Goal: Task Accomplishment & Management: Complete application form

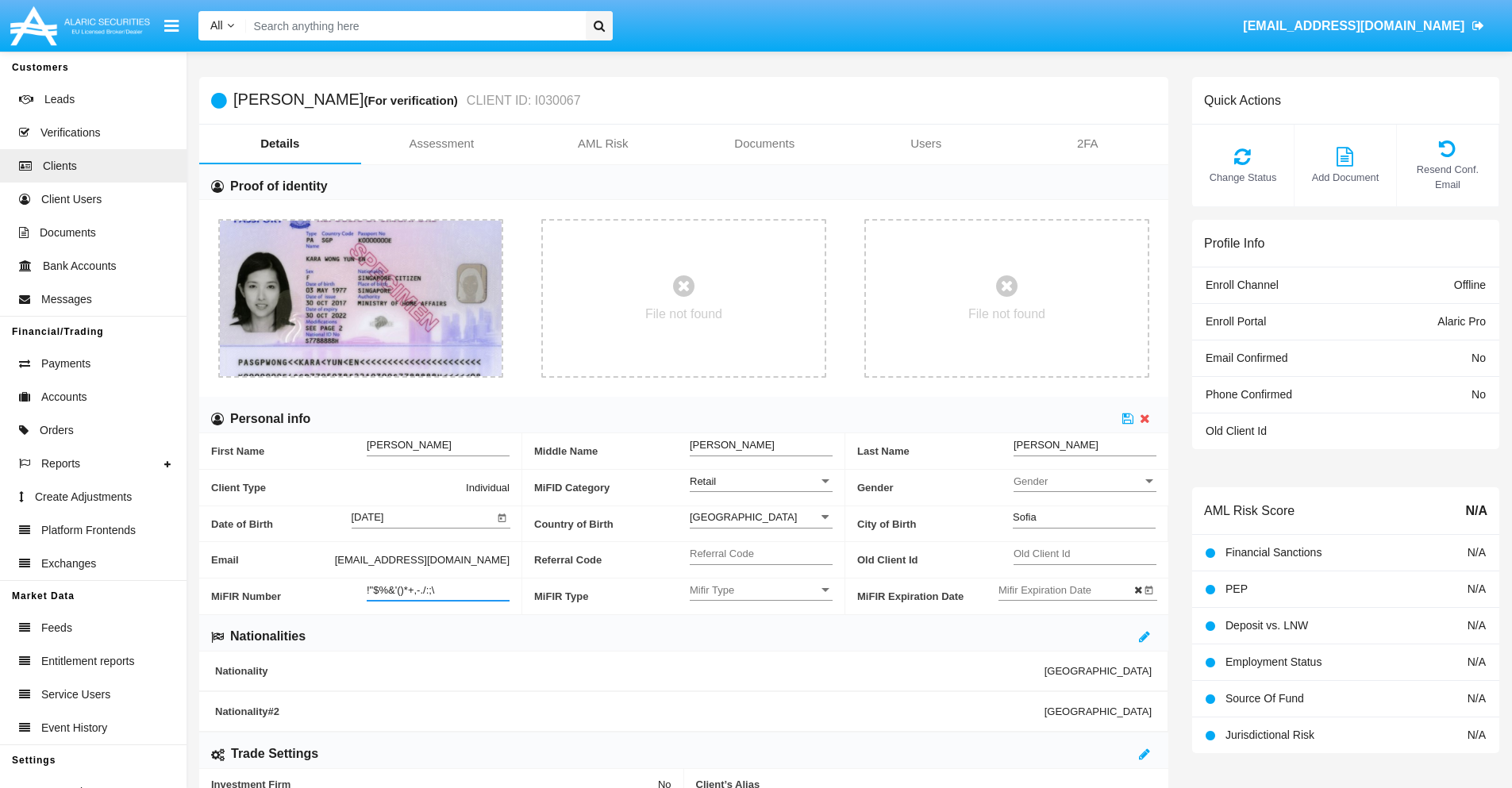
type input "!"$%&'()*+,-./:;\"
click at [1128, 418] on icon at bounding box center [1127, 418] width 11 height 13
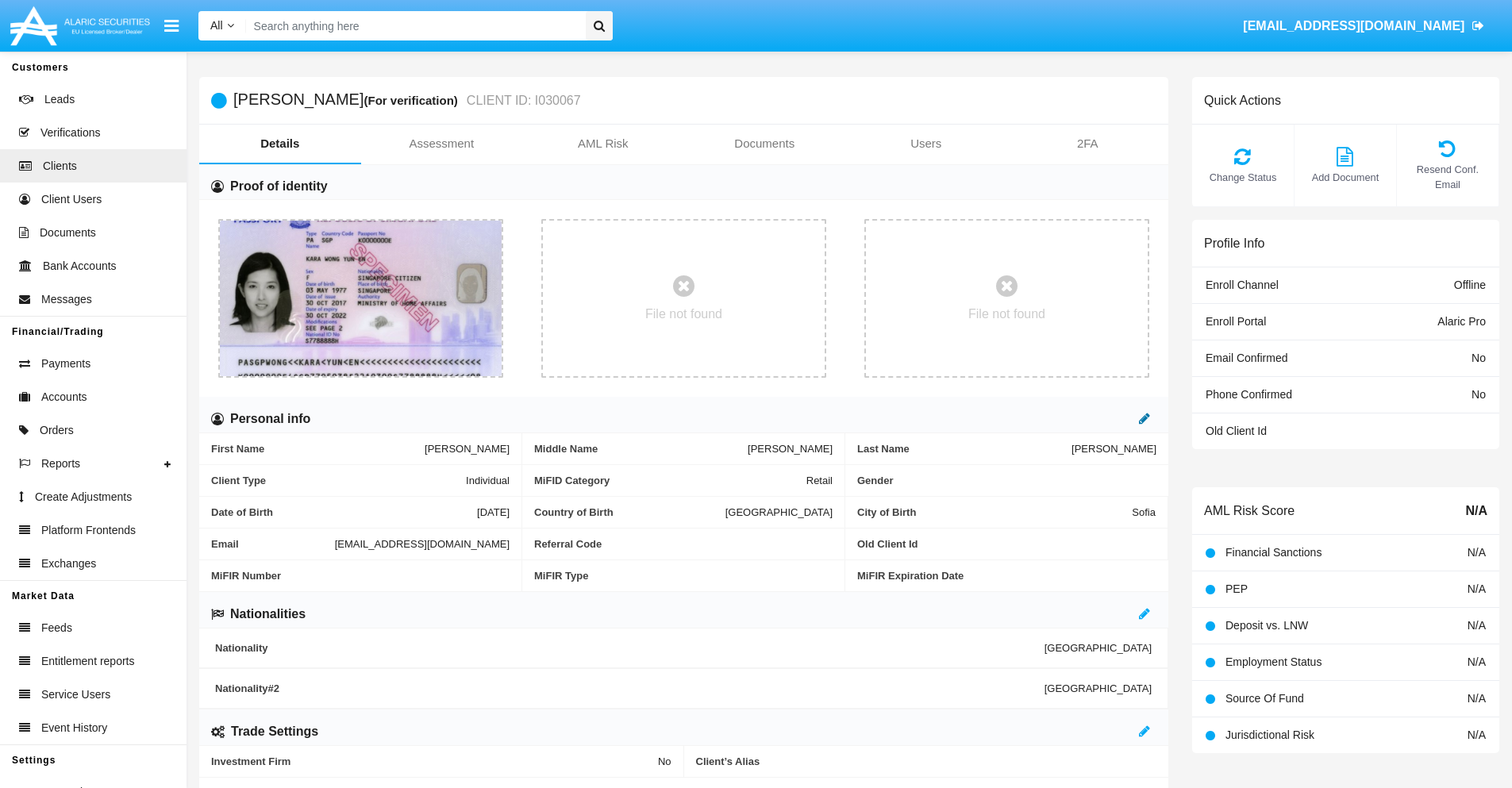
click at [1144, 418] on icon at bounding box center [1144, 418] width 11 height 13
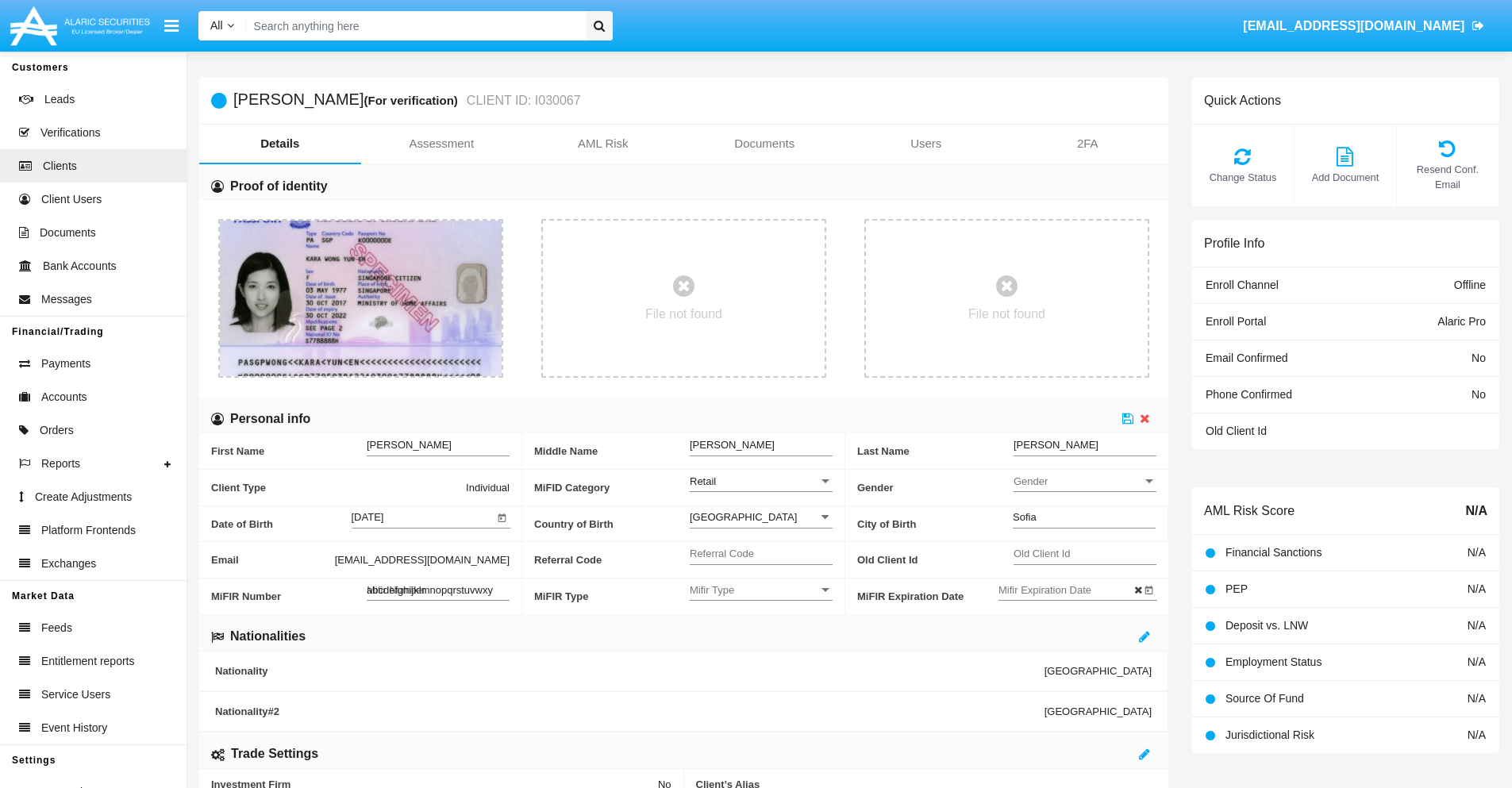
type input "abcdefghijklmnopqrstuvwxyz"
click at [1128, 418] on icon at bounding box center [1127, 418] width 11 height 13
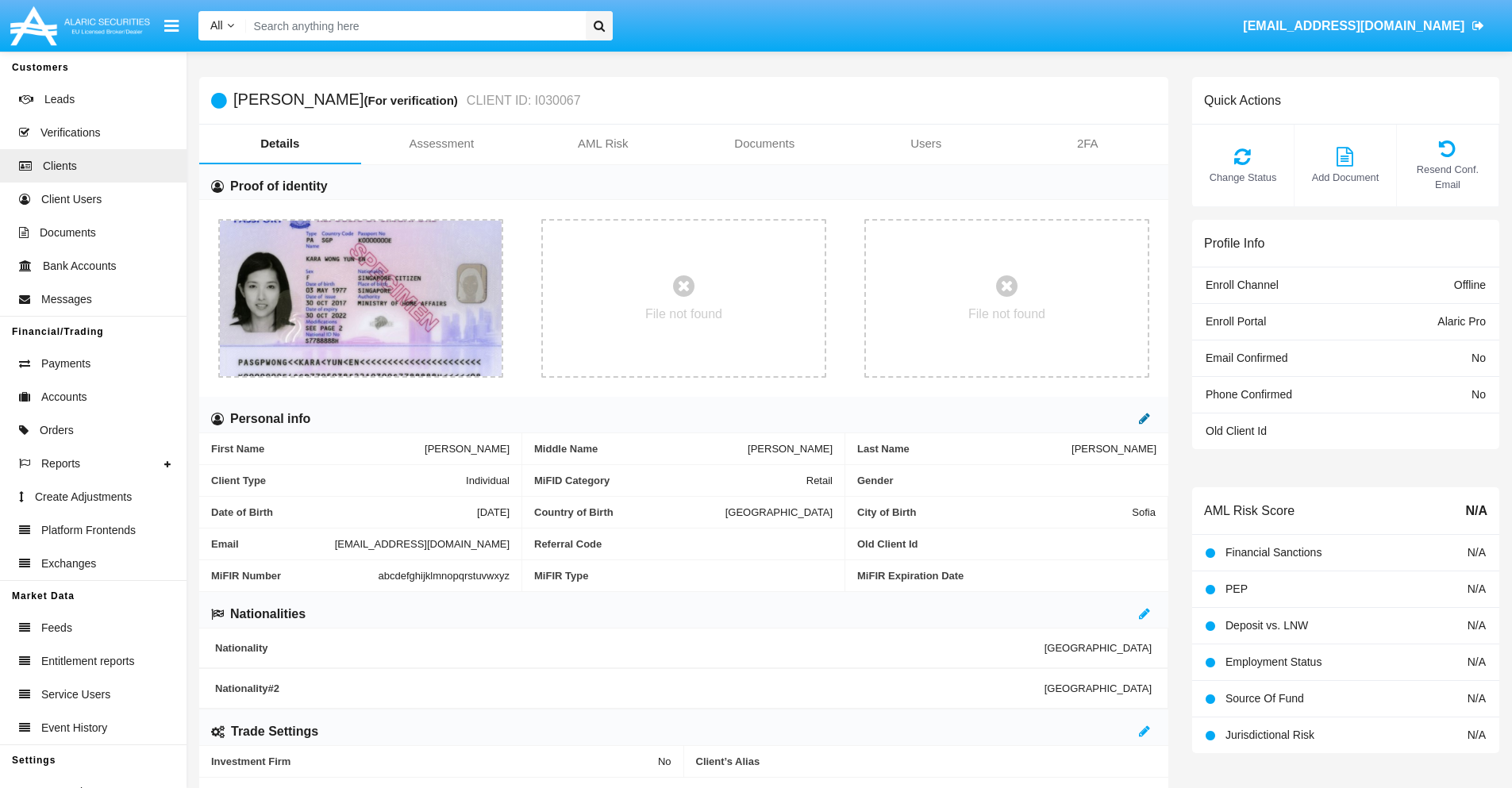
click at [1144, 418] on icon at bounding box center [1144, 418] width 11 height 13
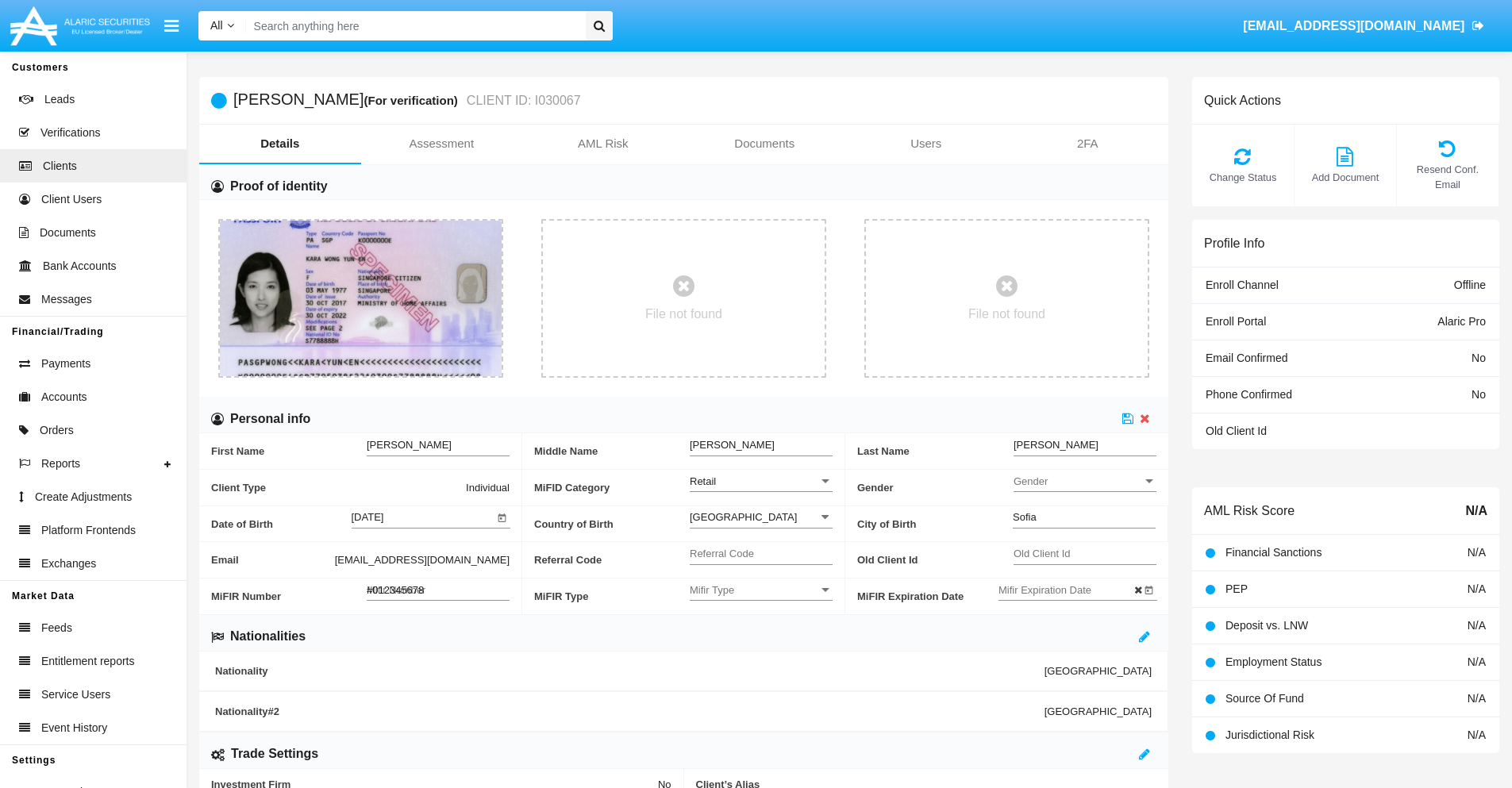
type input "#0123456789"
click at [1128, 418] on icon at bounding box center [1127, 418] width 11 height 13
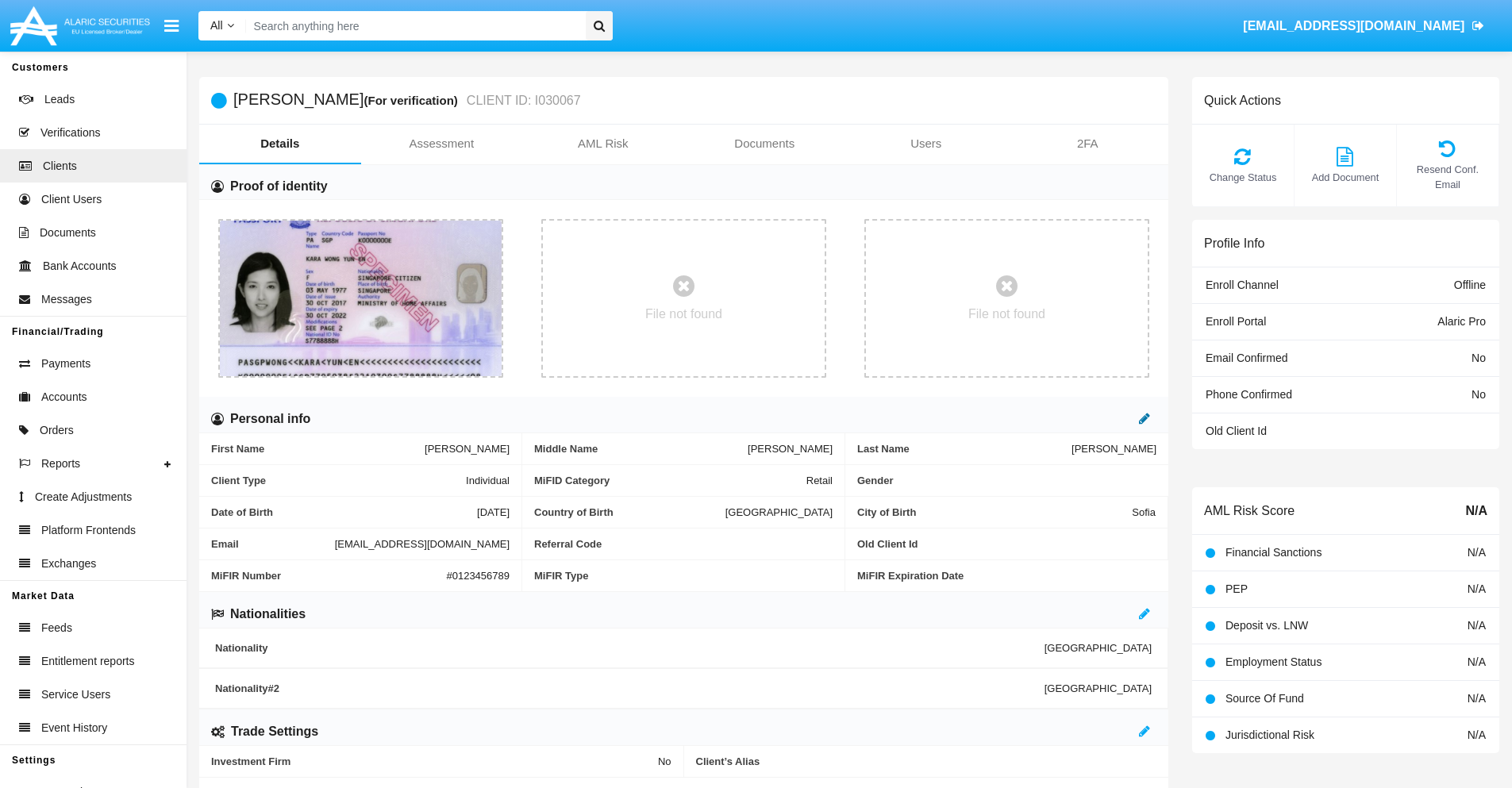
click at [1144, 418] on icon at bounding box center [1144, 418] width 11 height 13
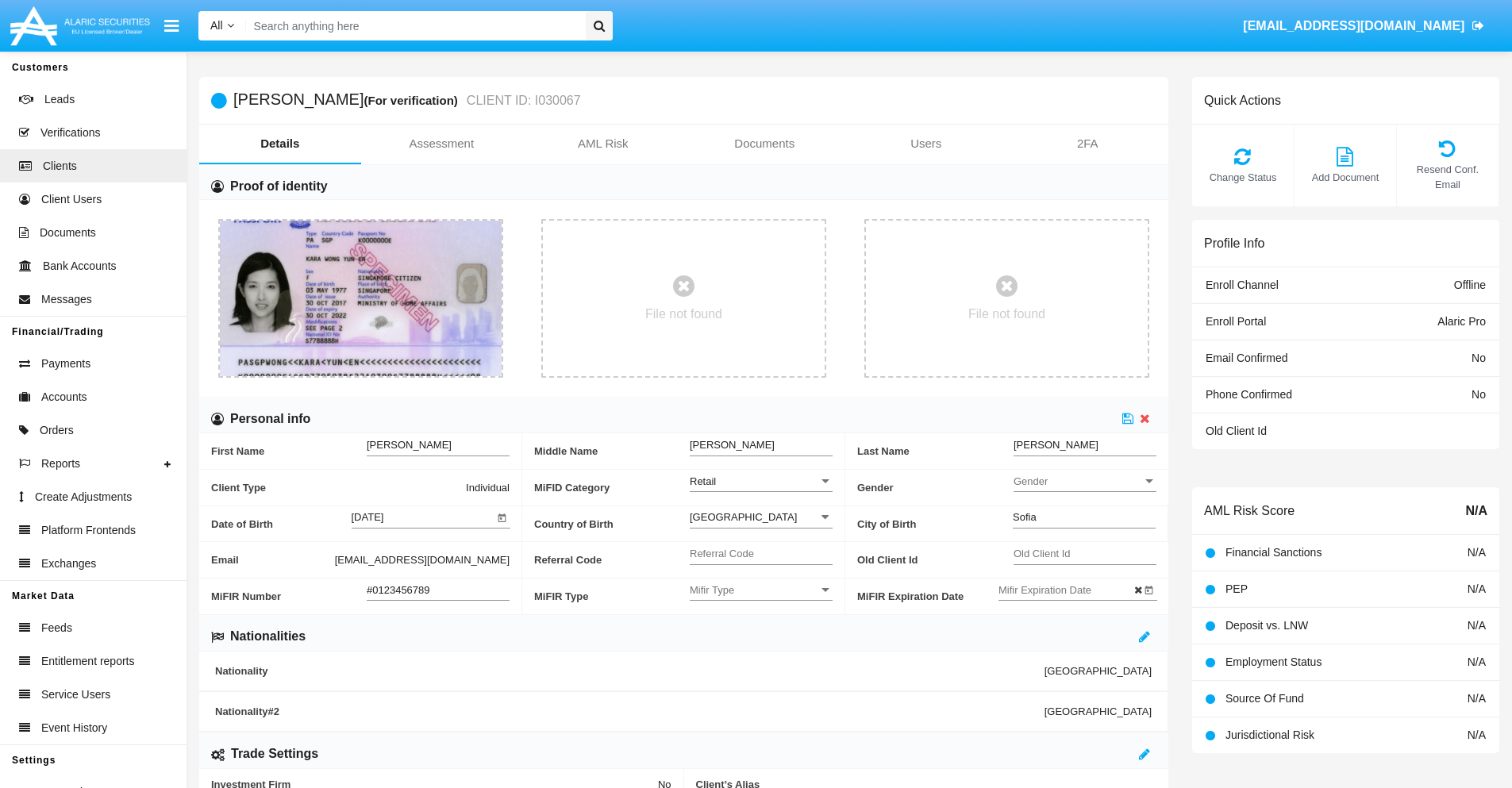
click at [438, 589] on input "#0123456789" at bounding box center [438, 590] width 143 height 14
click at [1128, 418] on icon at bounding box center [1127, 418] width 11 height 13
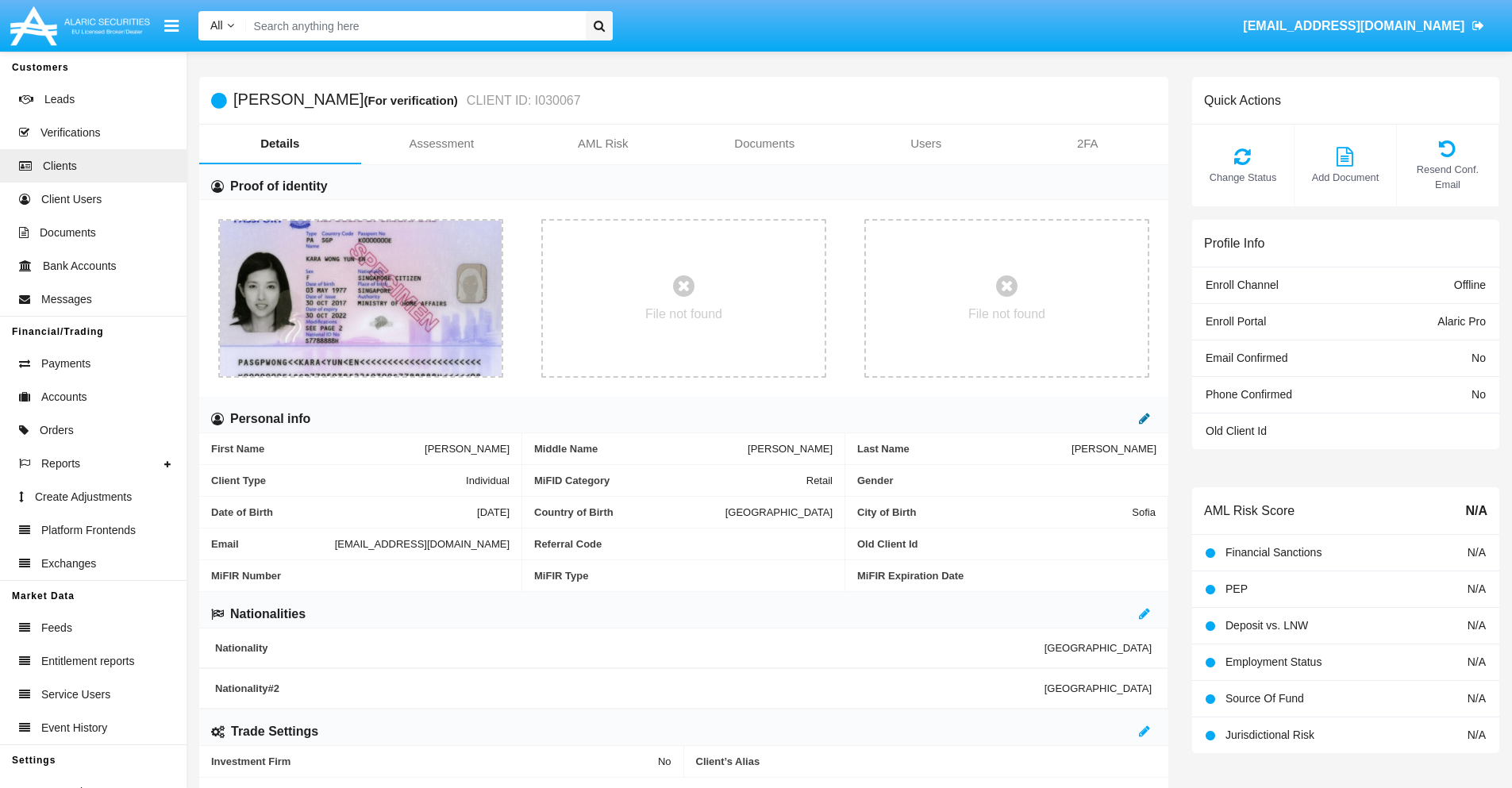
click at [1144, 418] on icon at bounding box center [1144, 418] width 11 height 13
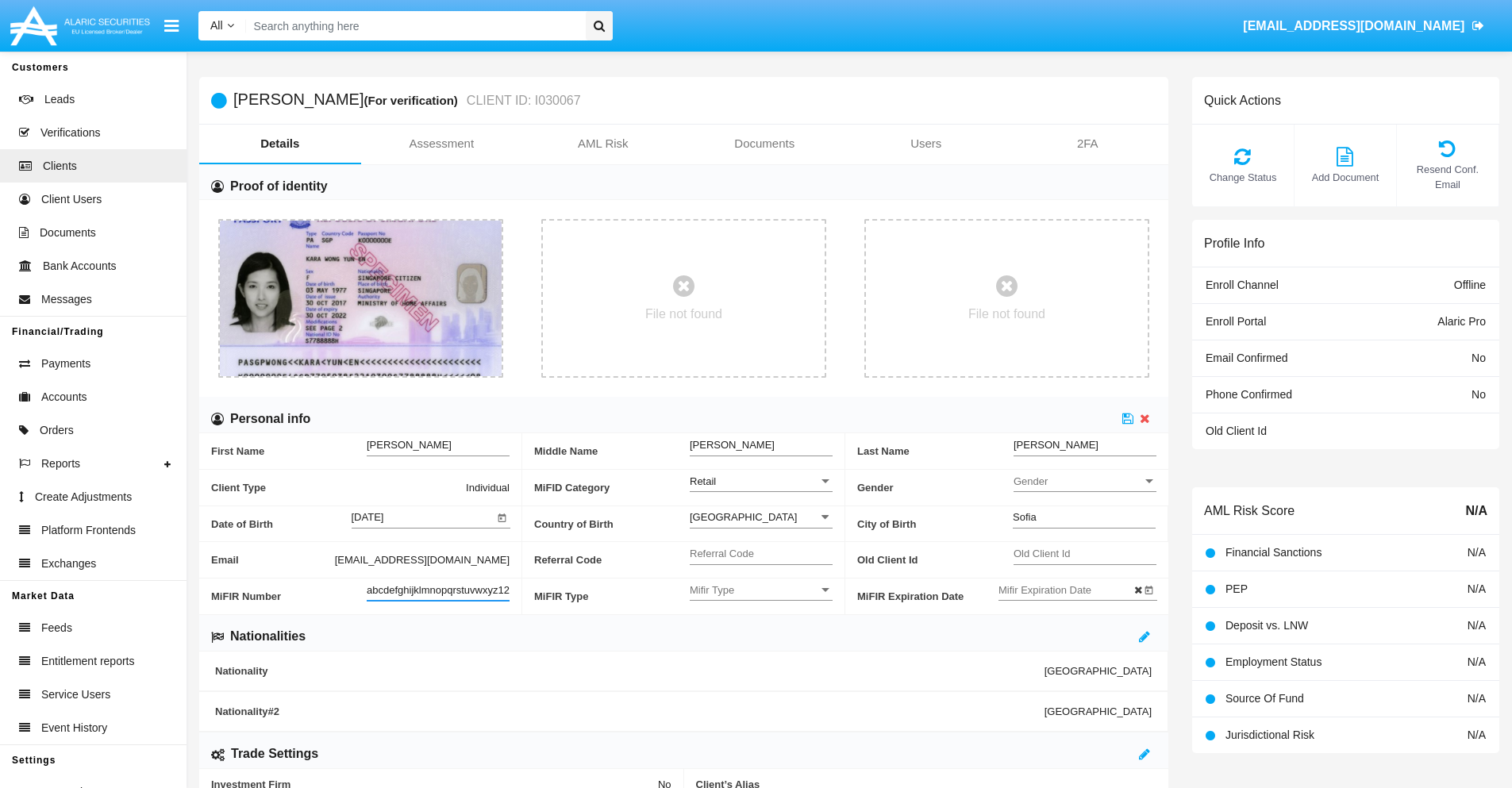
scroll to position [0, 11]
type input "abcdefghijklmnopqrstuvwxyz1234"
click at [1128, 418] on icon at bounding box center [1127, 418] width 11 height 13
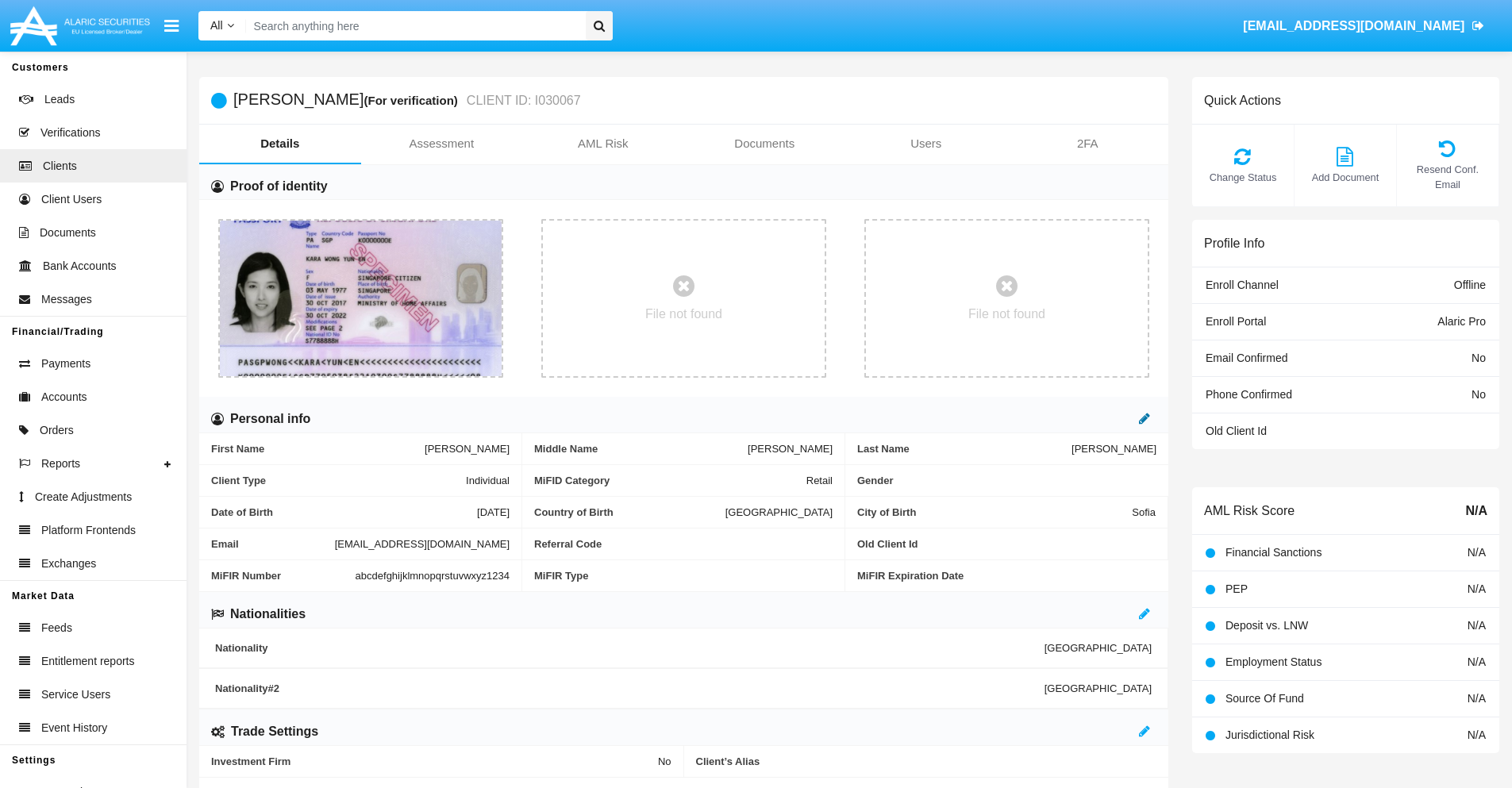
click at [1144, 418] on icon at bounding box center [1144, 418] width 11 height 13
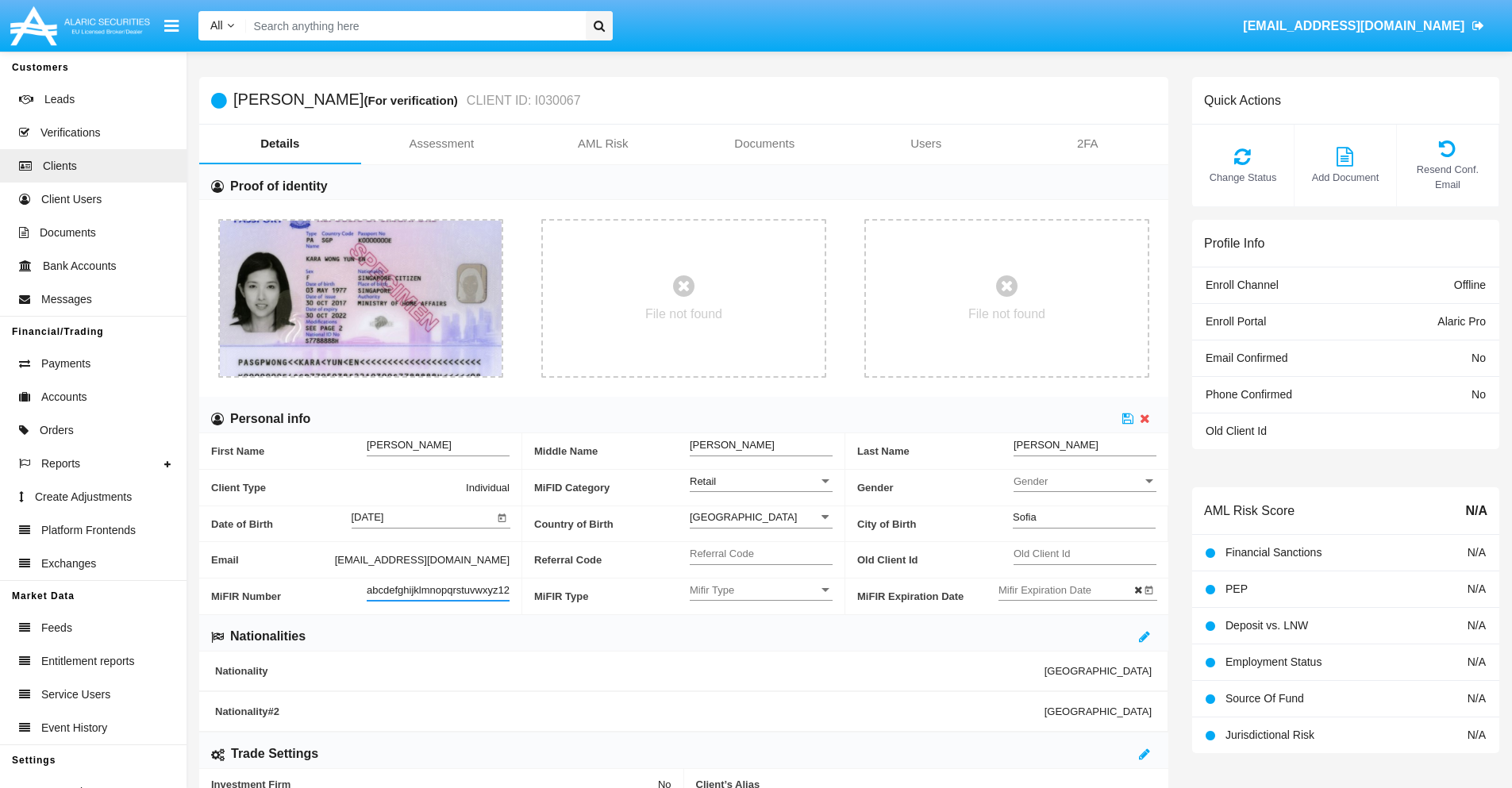
scroll to position [0, 16]
type input "abcdefghijklmnopqrstuvwxyz12345"
click at [1128, 418] on icon at bounding box center [1127, 418] width 11 height 13
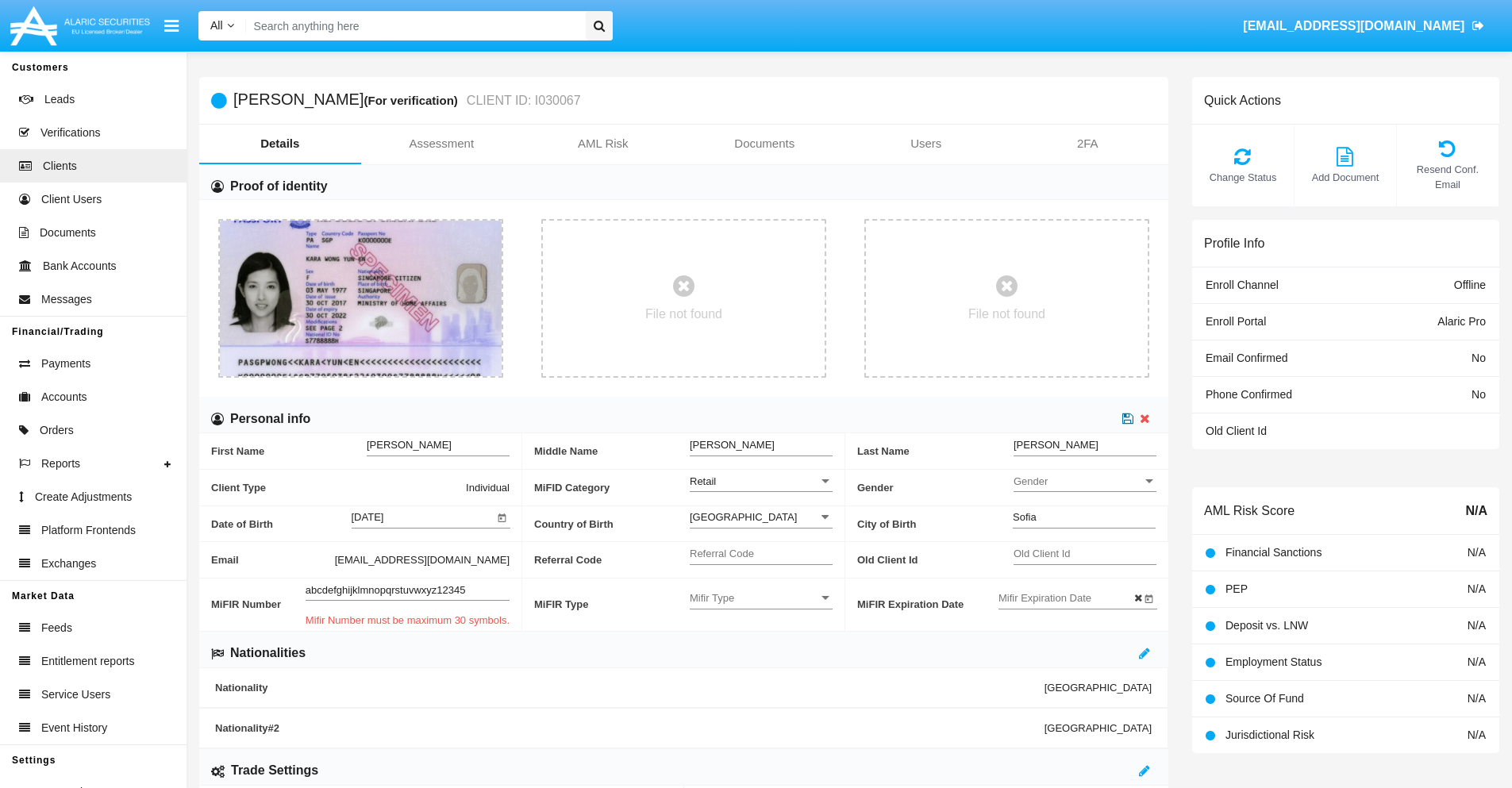
scroll to position [0, 0]
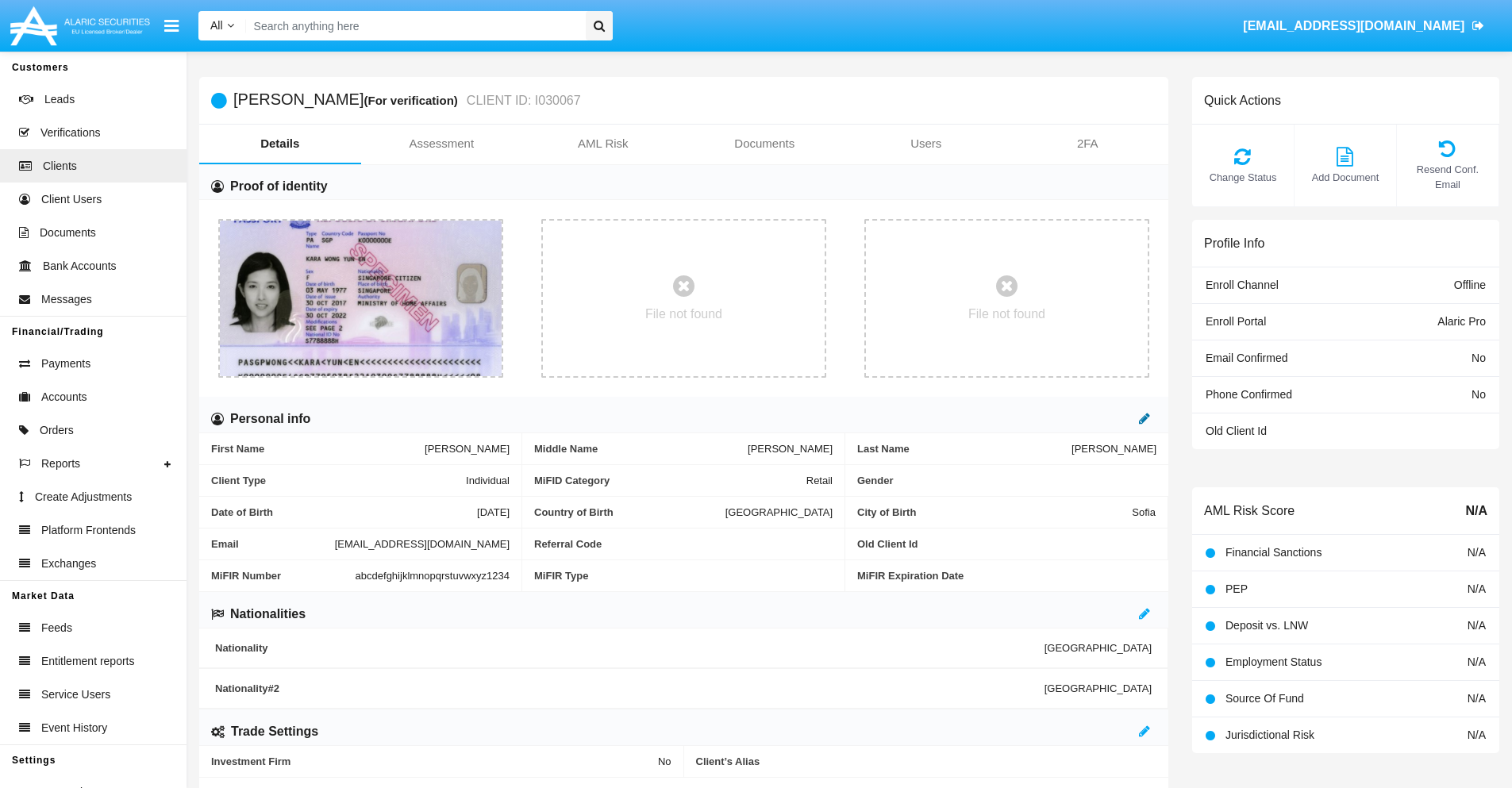
click at [1144, 418] on icon at bounding box center [1144, 418] width 11 height 13
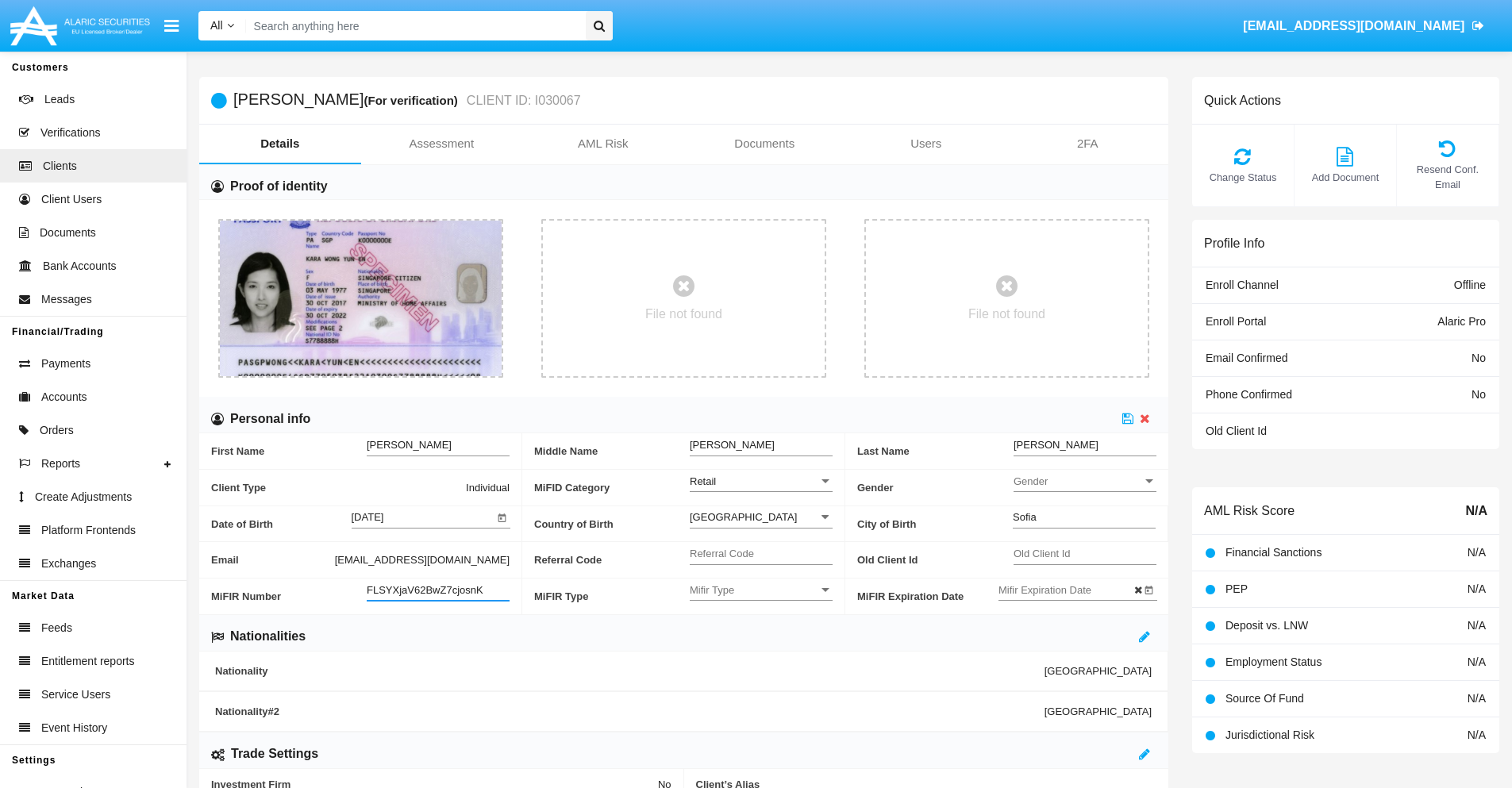
type input "FLSYXjaV62BwZ7cjosnK"
click at [761, 589] on span "Mifir Type" at bounding box center [753, 590] width 128 height 14
click at [761, 629] on span "CONCAT" at bounding box center [760, 629] width 143 height 31
click at [1069, 589] on input "Mifir Expiration Date" at bounding box center [1069, 590] width 143 height 14
click at [1046, 322] on span "[DATE]" at bounding box center [1033, 323] width 35 height 13
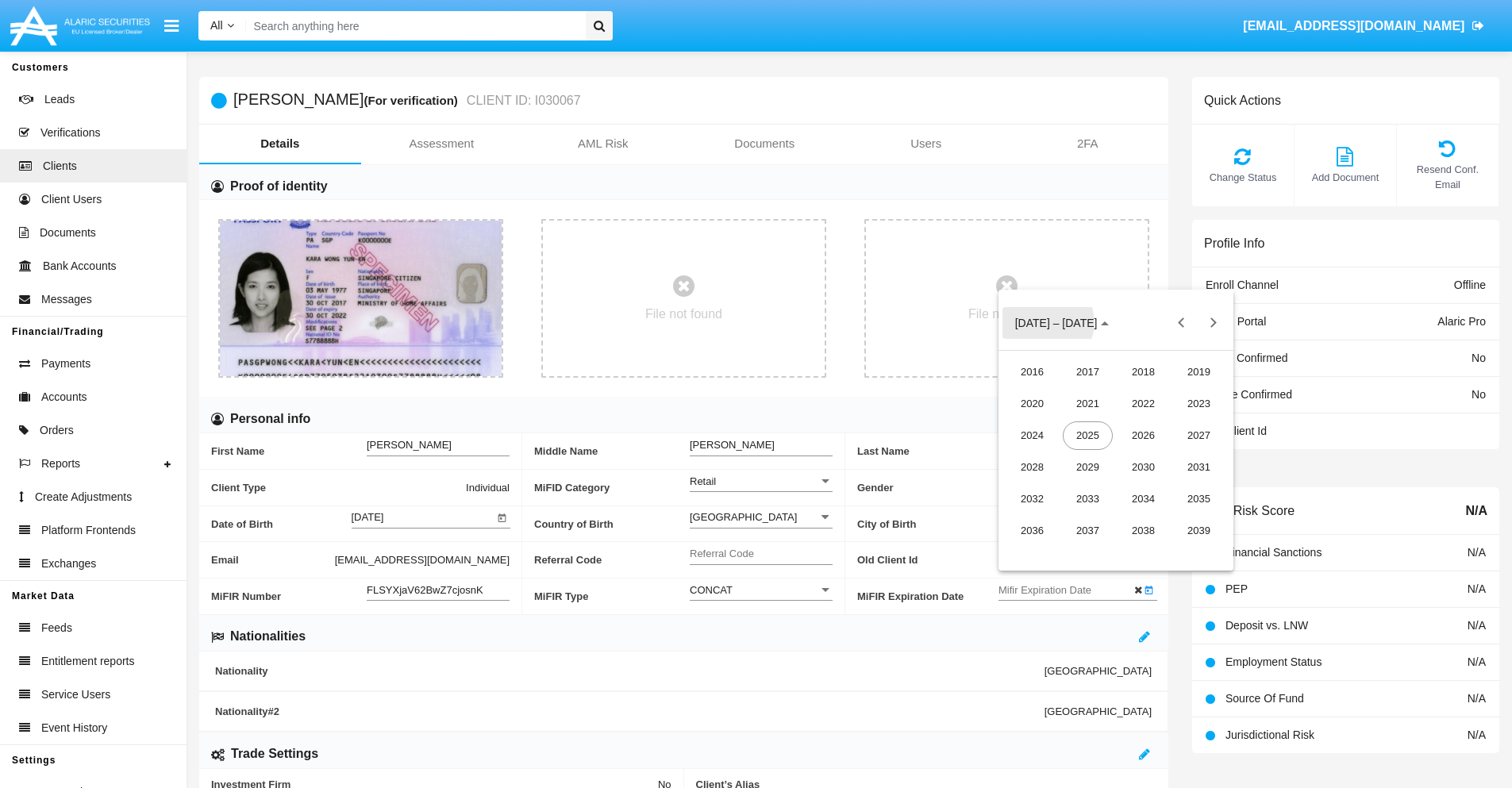
click at [1143, 466] on div "2030" at bounding box center [1144, 467] width 50 height 29
click at [1032, 403] on div "JAN" at bounding box center [1032, 403] width 50 height 29
click at [1083, 423] on div "1" at bounding box center [1084, 422] width 29 height 29
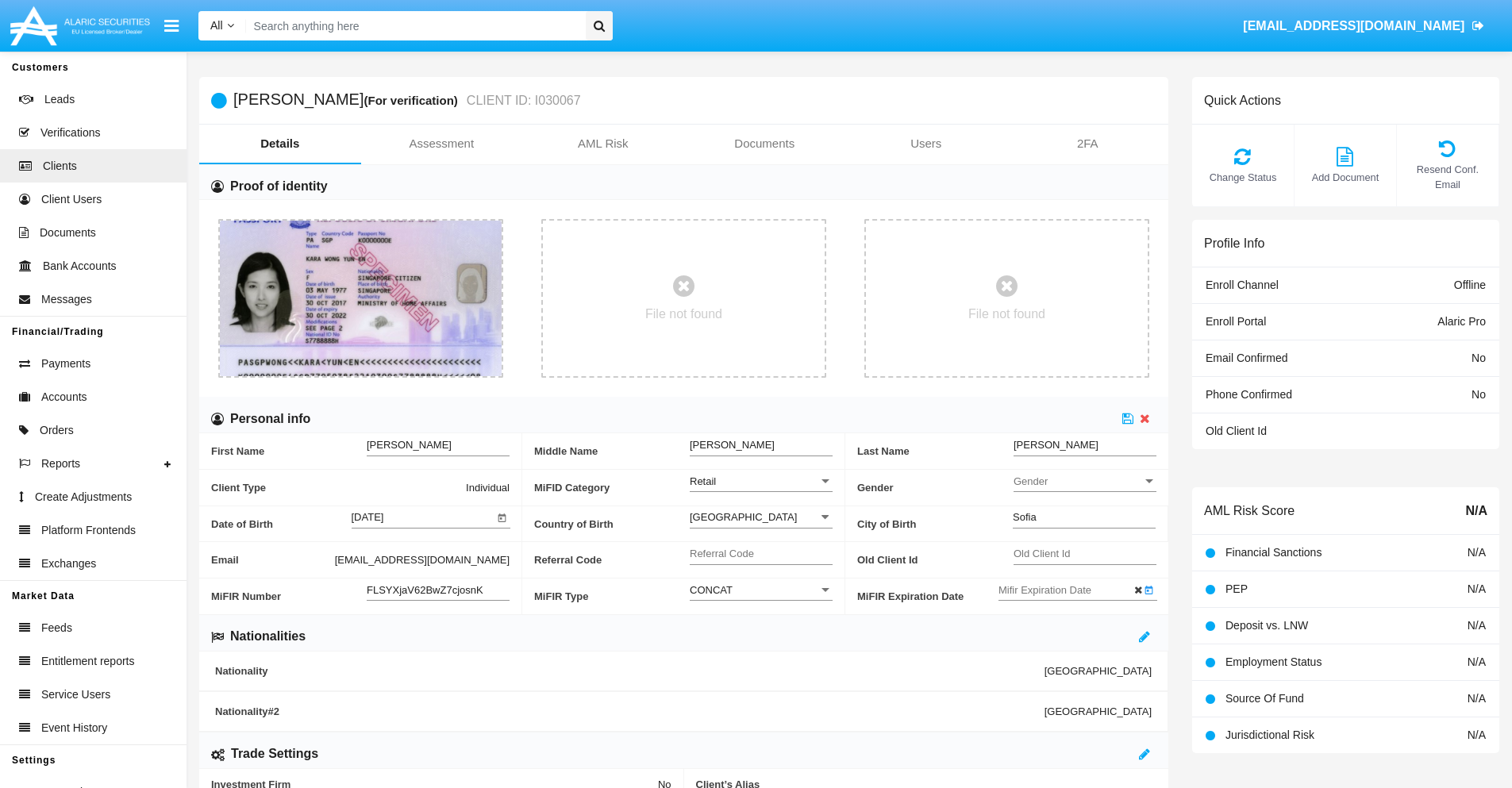
type input "[DATE]"
click at [1128, 418] on icon at bounding box center [1127, 418] width 11 height 13
